Goal: Task Accomplishment & Management: Complete application form

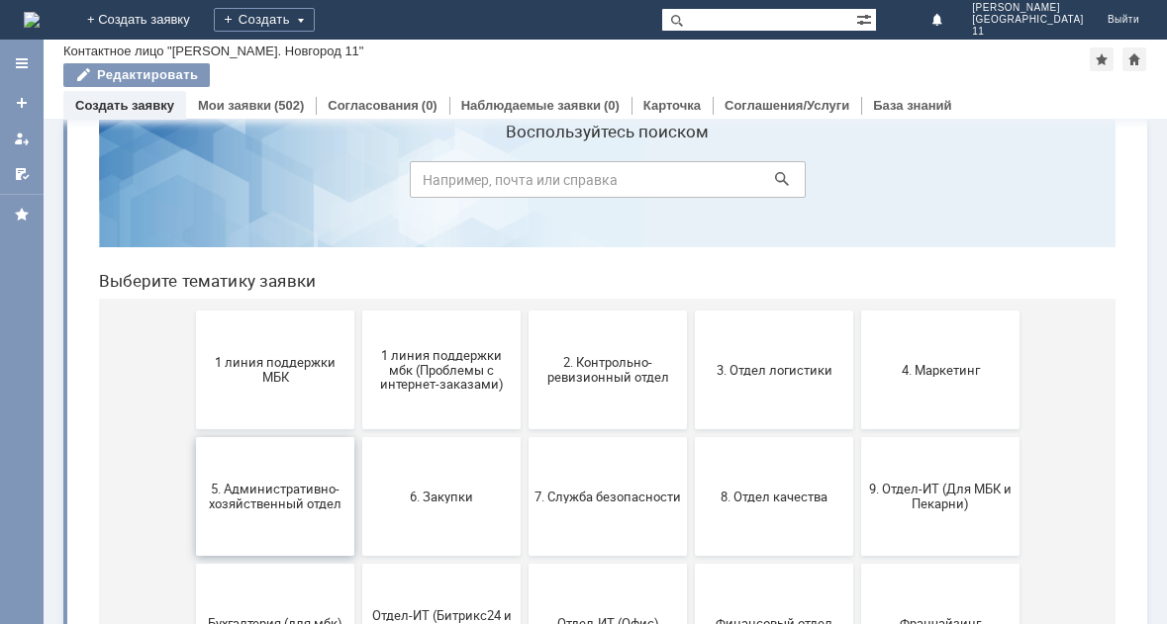
scroll to position [99, 0]
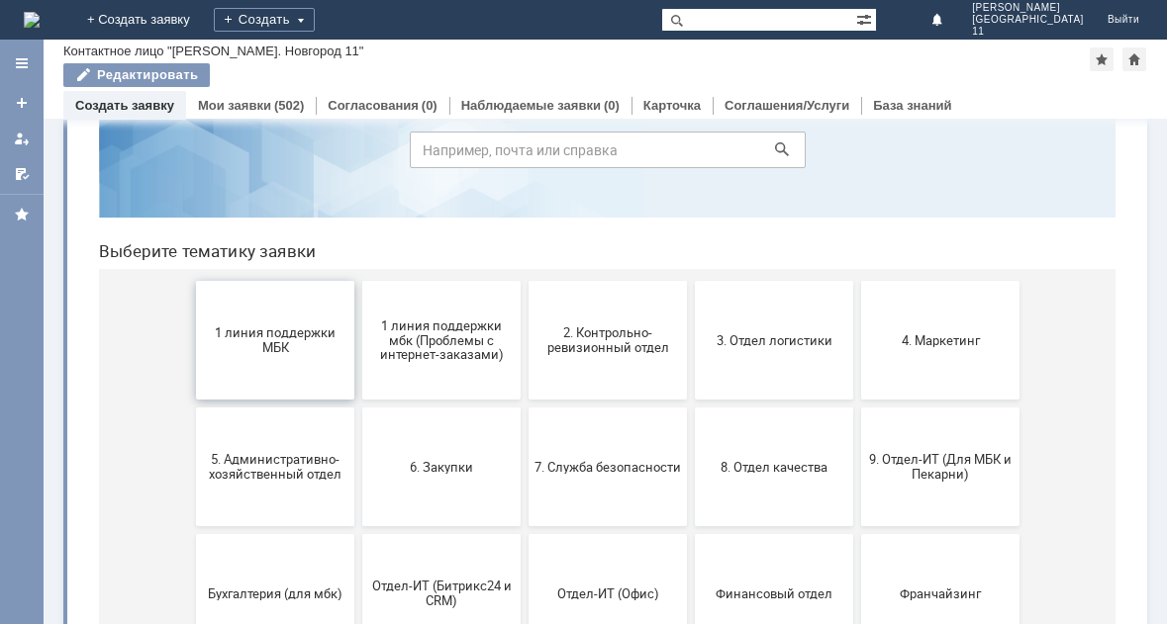
click at [253, 357] on button "1 линия поддержки МБК" at bounding box center [275, 340] width 158 height 119
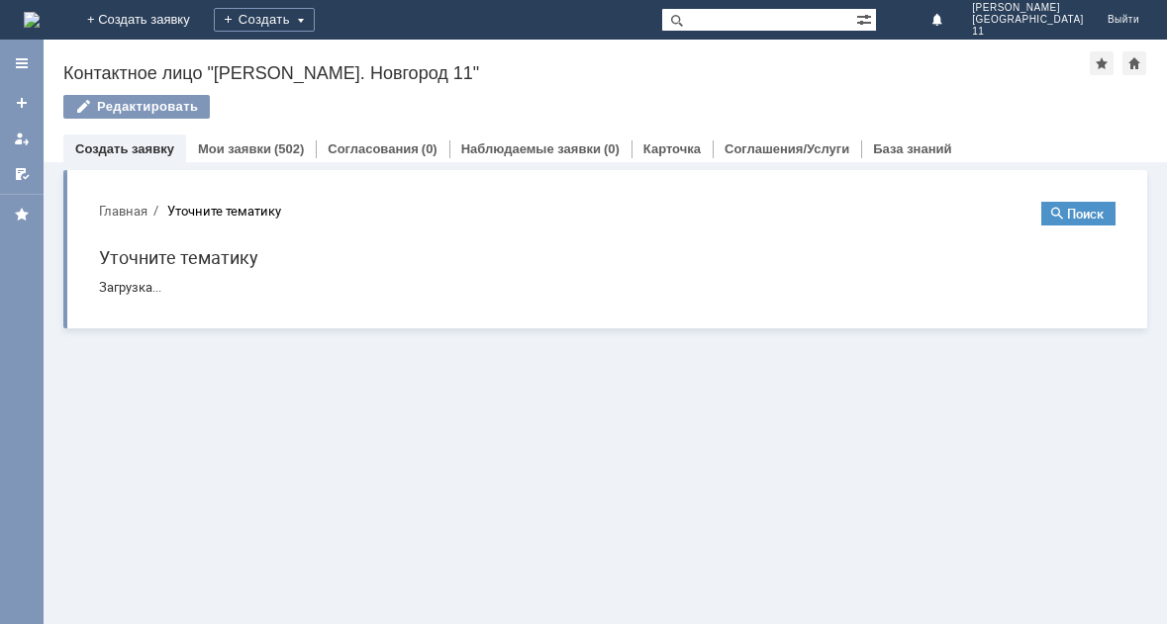
scroll to position [0, 0]
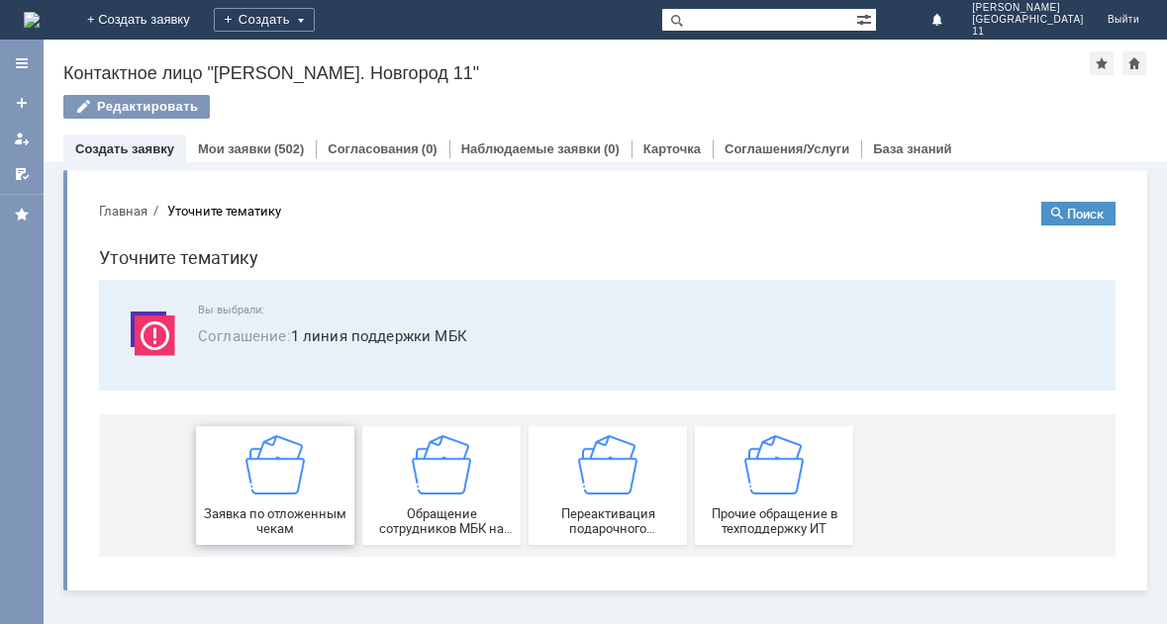
click at [276, 501] on div "Заявка по отложенным чекам" at bounding box center [275, 485] width 146 height 101
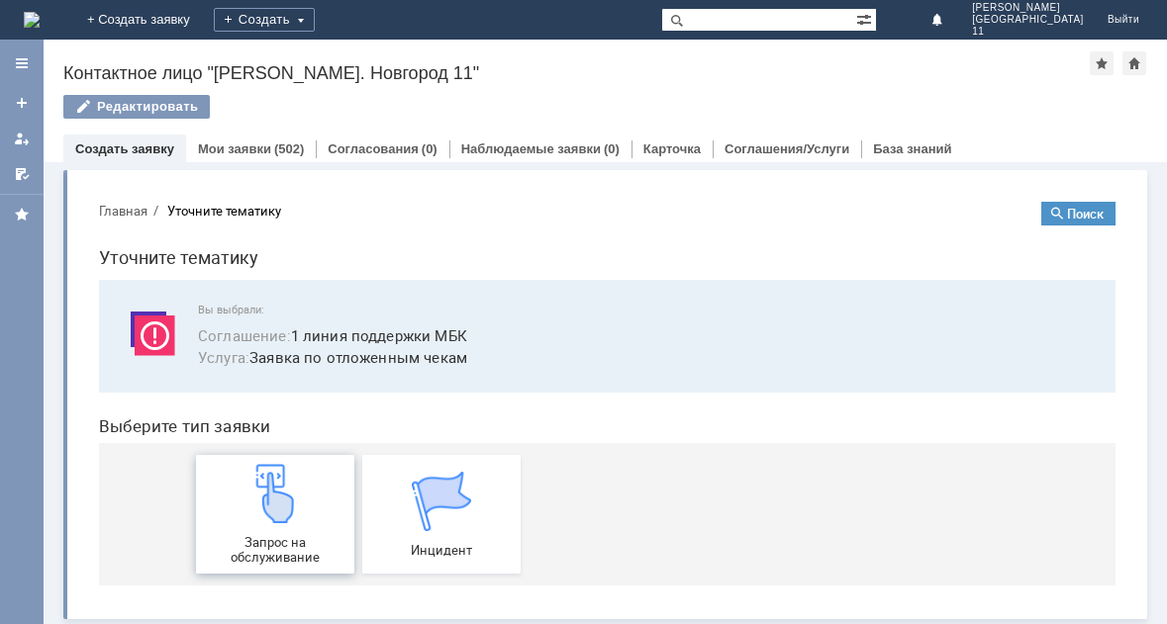
click at [271, 530] on div "Запрос на обслуживание" at bounding box center [275, 514] width 146 height 101
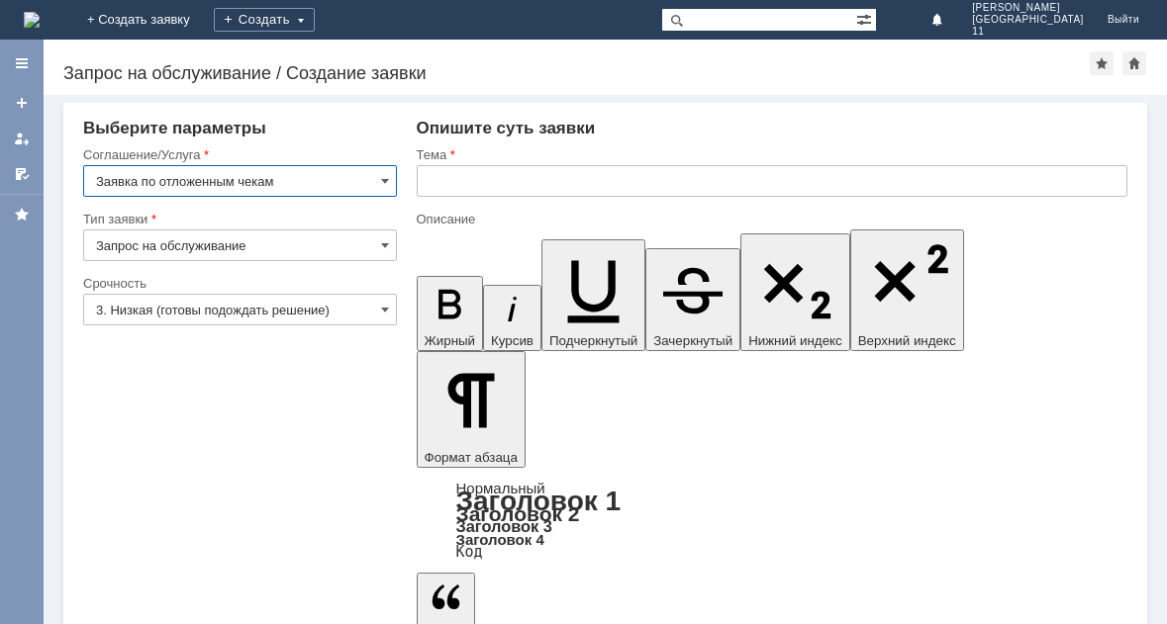
click at [495, 174] on input "text" at bounding box center [773, 181] width 712 height 32
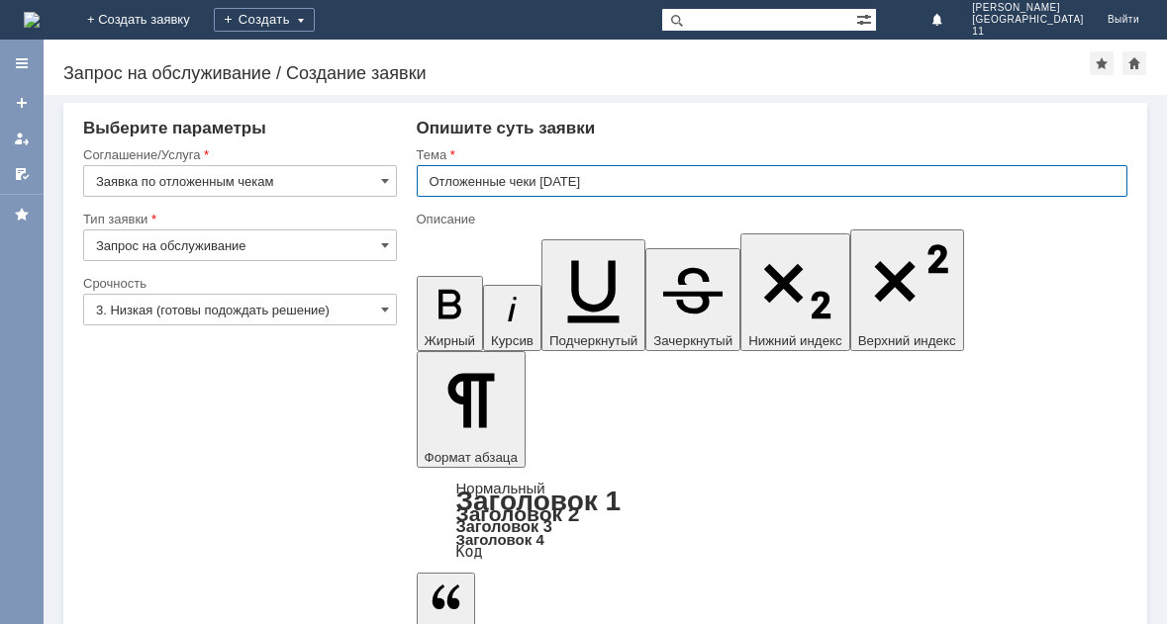
type input "Отложенные чеки 18.08.25"
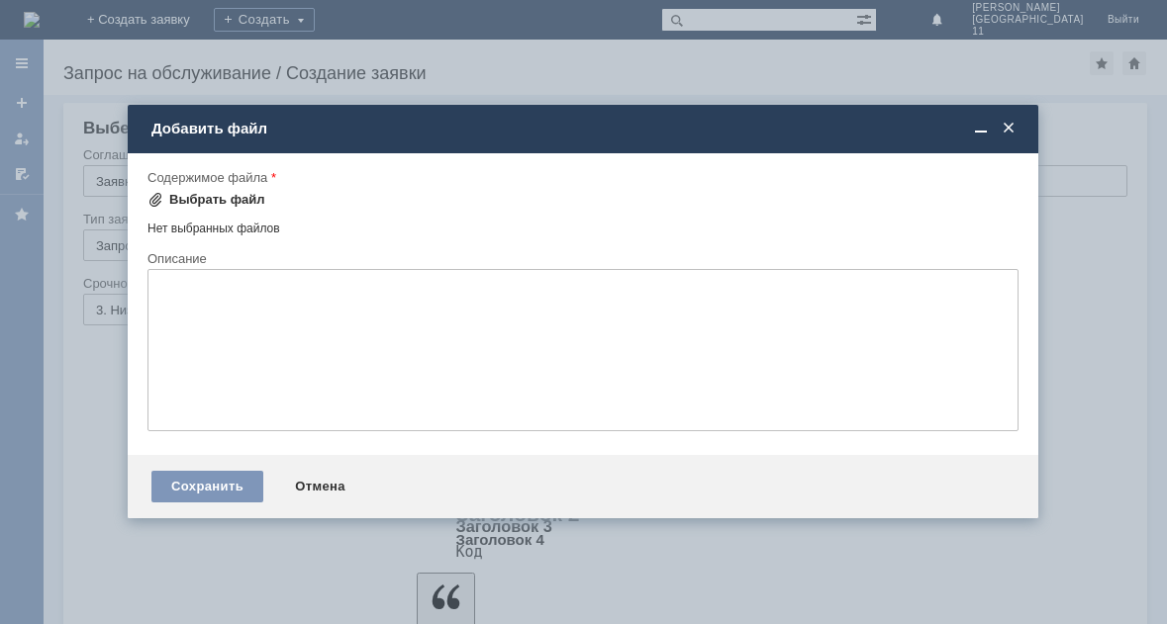
click at [203, 206] on div "Выбрать файл" at bounding box center [217, 200] width 96 height 16
click at [223, 204] on div "Выбрать файл" at bounding box center [217, 200] width 96 height 16
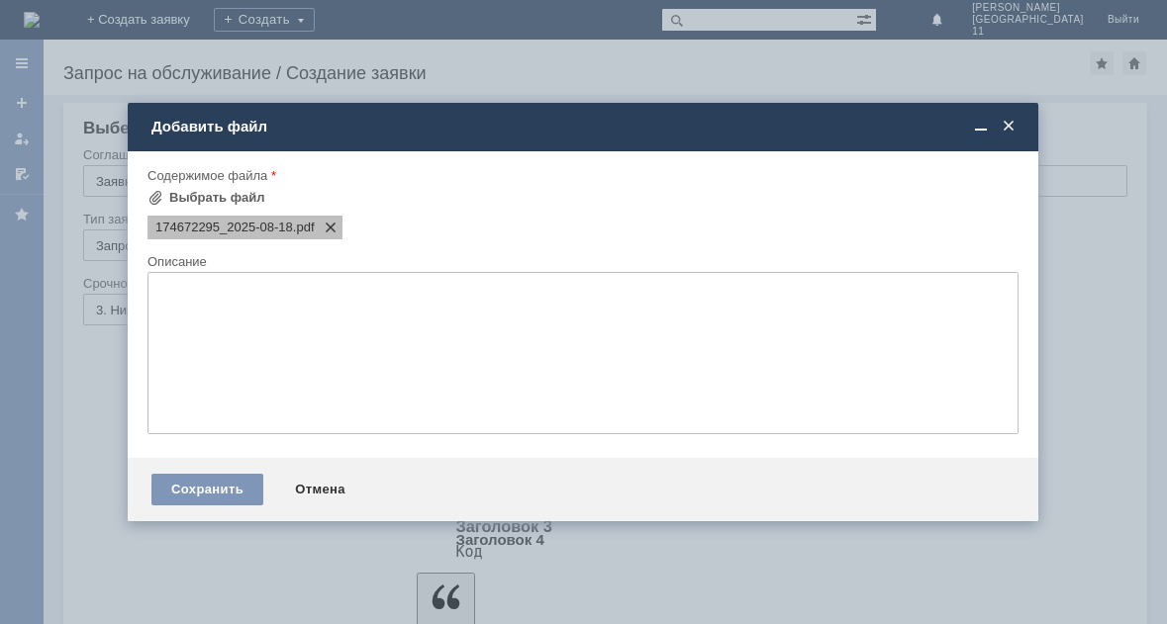
click at [334, 223] on span at bounding box center [327, 228] width 24 height 16
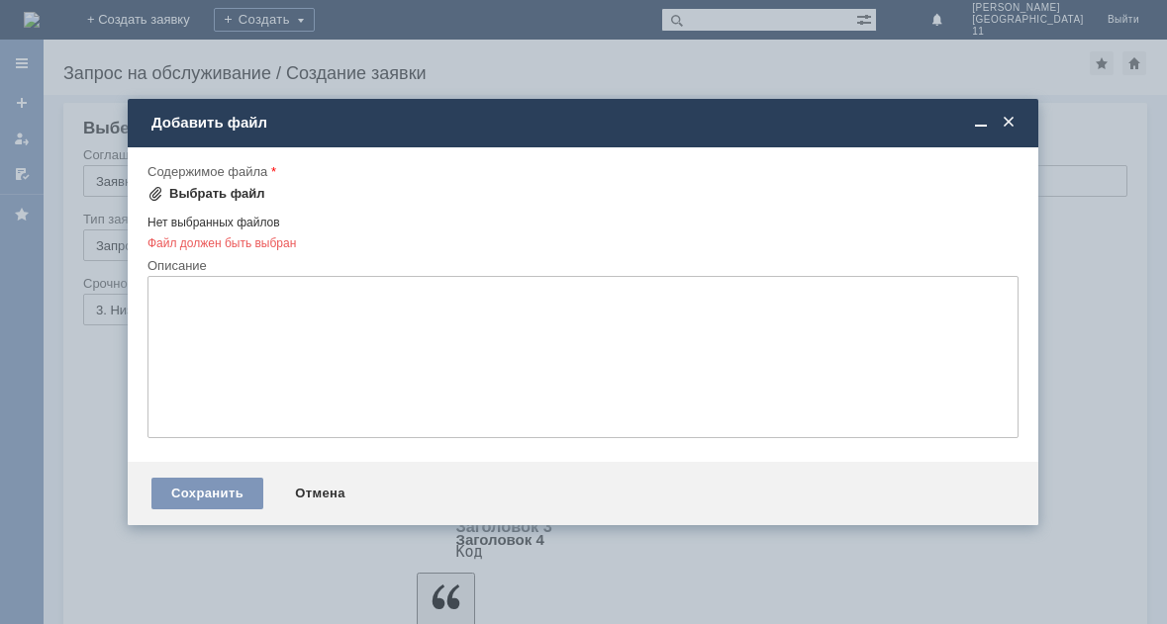
click at [224, 199] on div "Выбрать файл" at bounding box center [217, 194] width 96 height 16
click at [1017, 122] on span at bounding box center [1009, 123] width 20 height 18
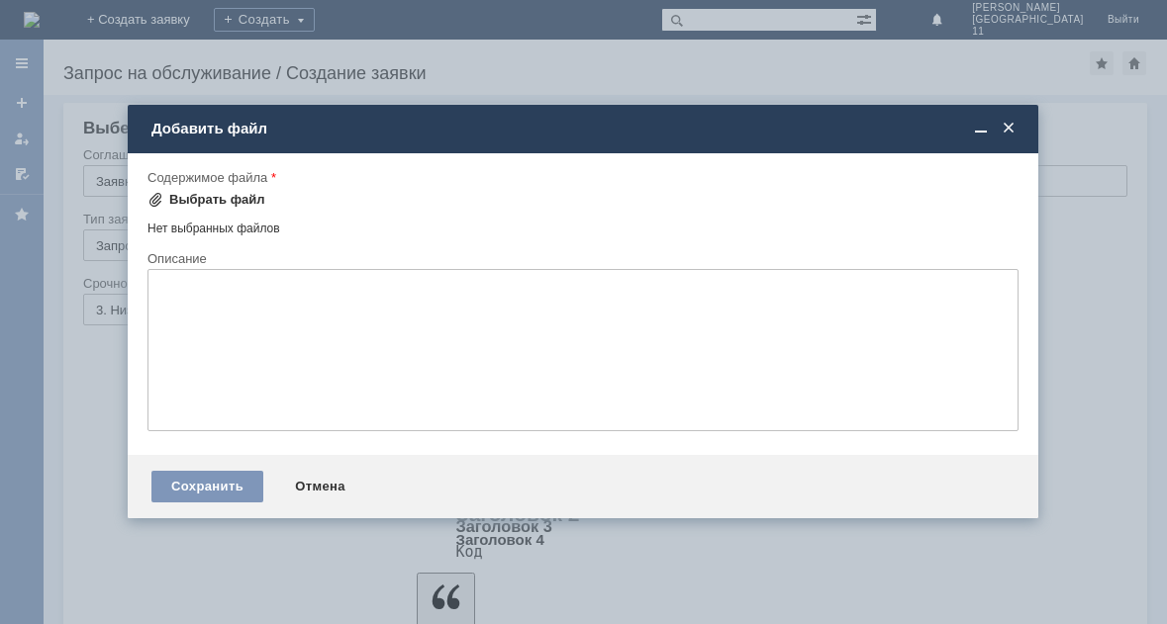
click at [201, 197] on div "Выбрать файл" at bounding box center [217, 200] width 96 height 16
click at [1010, 139] on div "Добавить файл" at bounding box center [584, 129] width 867 height 23
click at [1005, 129] on span at bounding box center [1009, 129] width 20 height 18
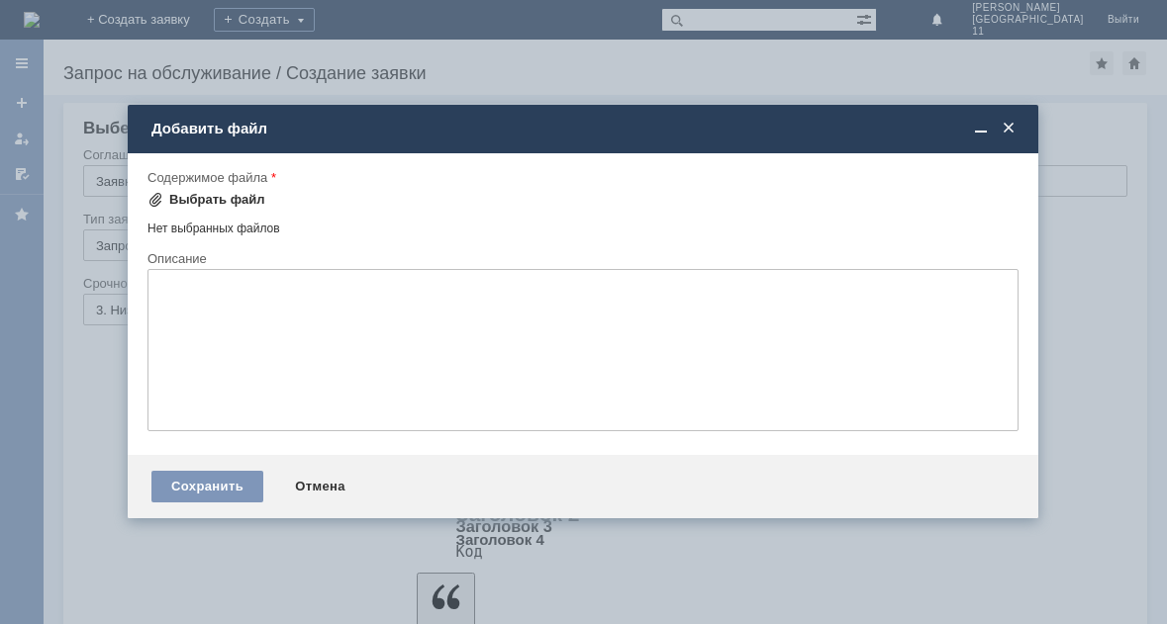
click at [181, 192] on div "Выбрать файл" at bounding box center [217, 200] width 96 height 16
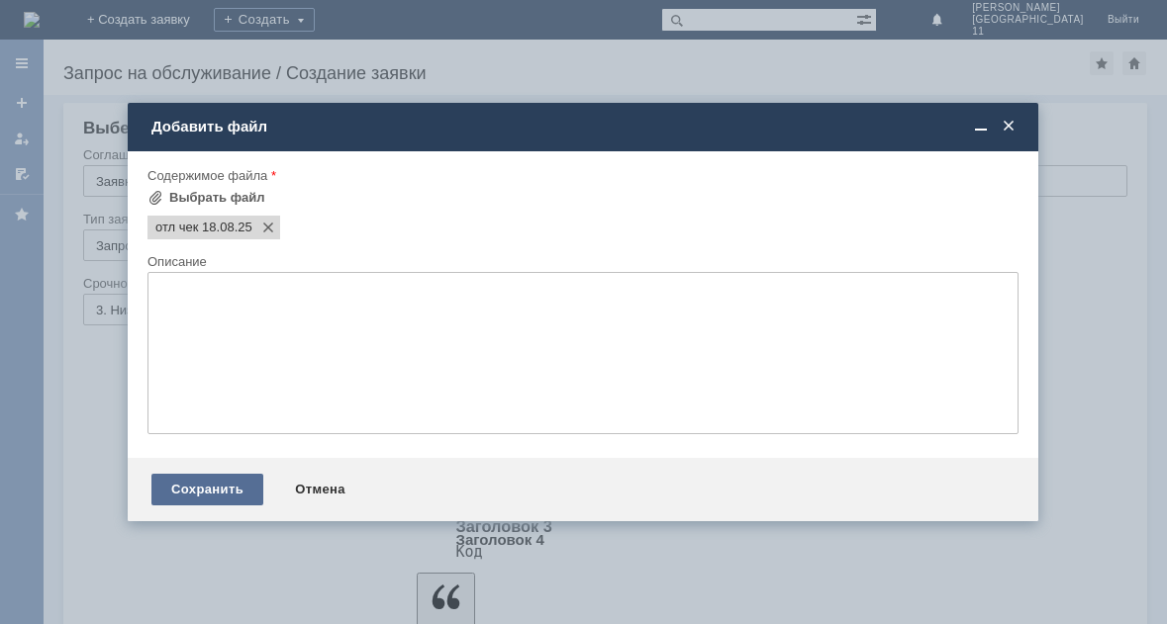
click at [172, 492] on div "Сохранить" at bounding box center [207, 490] width 112 height 32
